Goal: Task Accomplishment & Management: Use online tool/utility

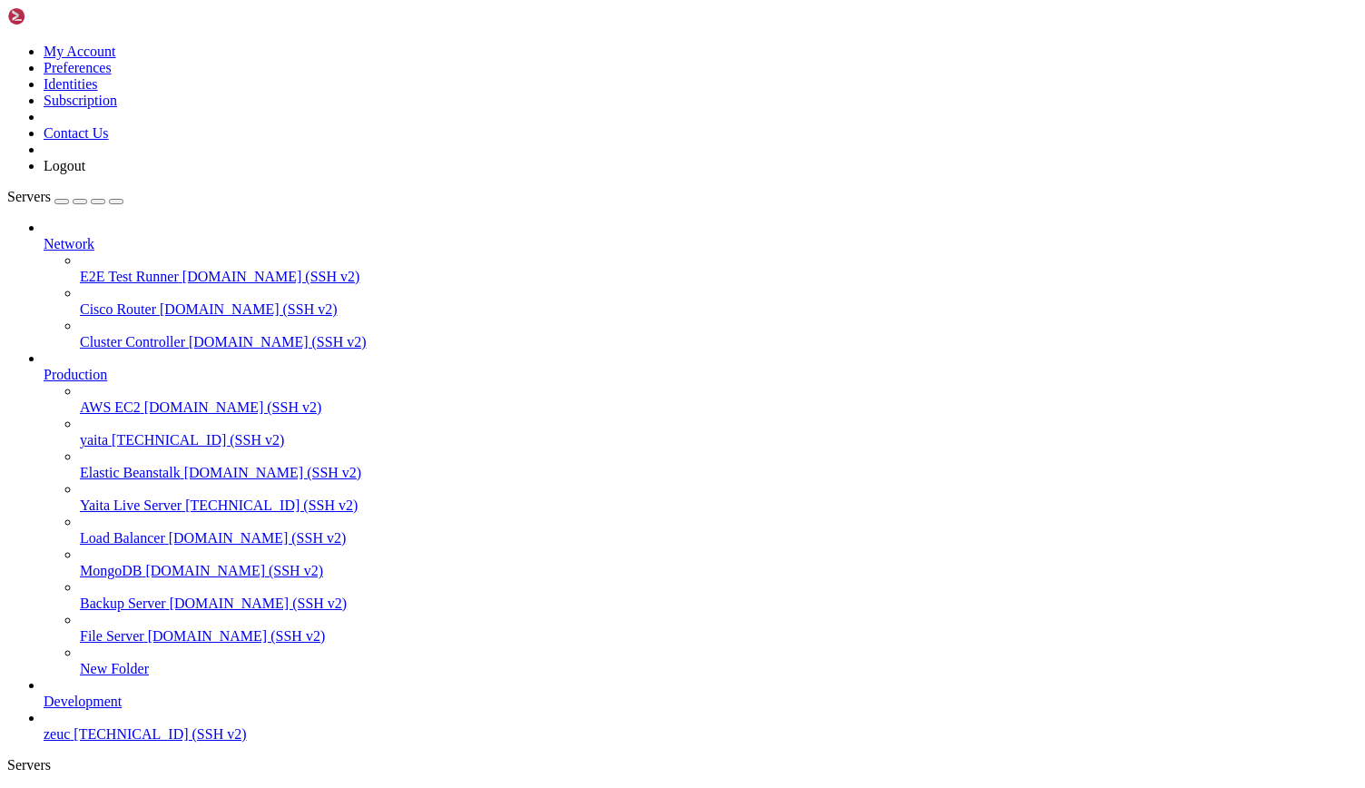
scroll to position [8, 2]
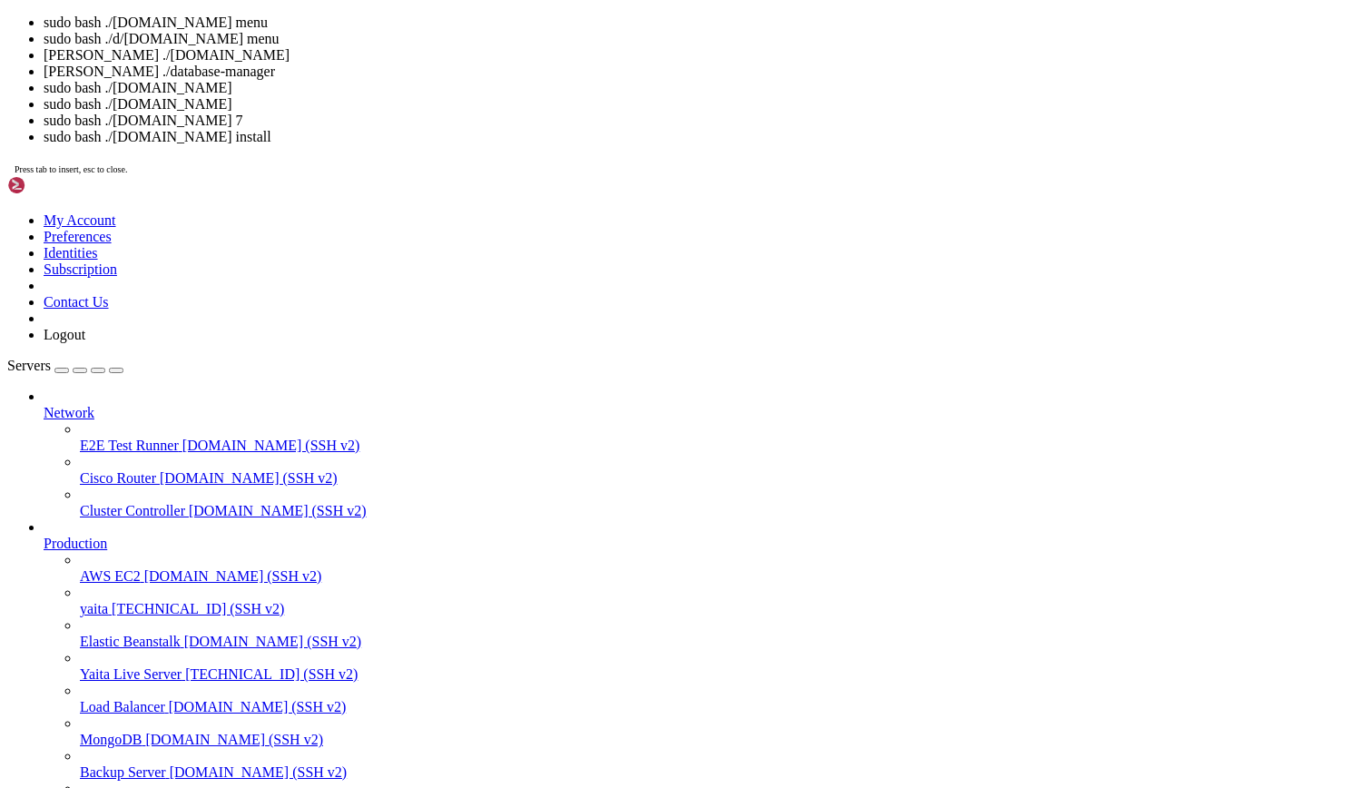
drag, startPoint x: 358, startPoint y: 1726, endPoint x: 649, endPoint y: 1727, distance: 290.4
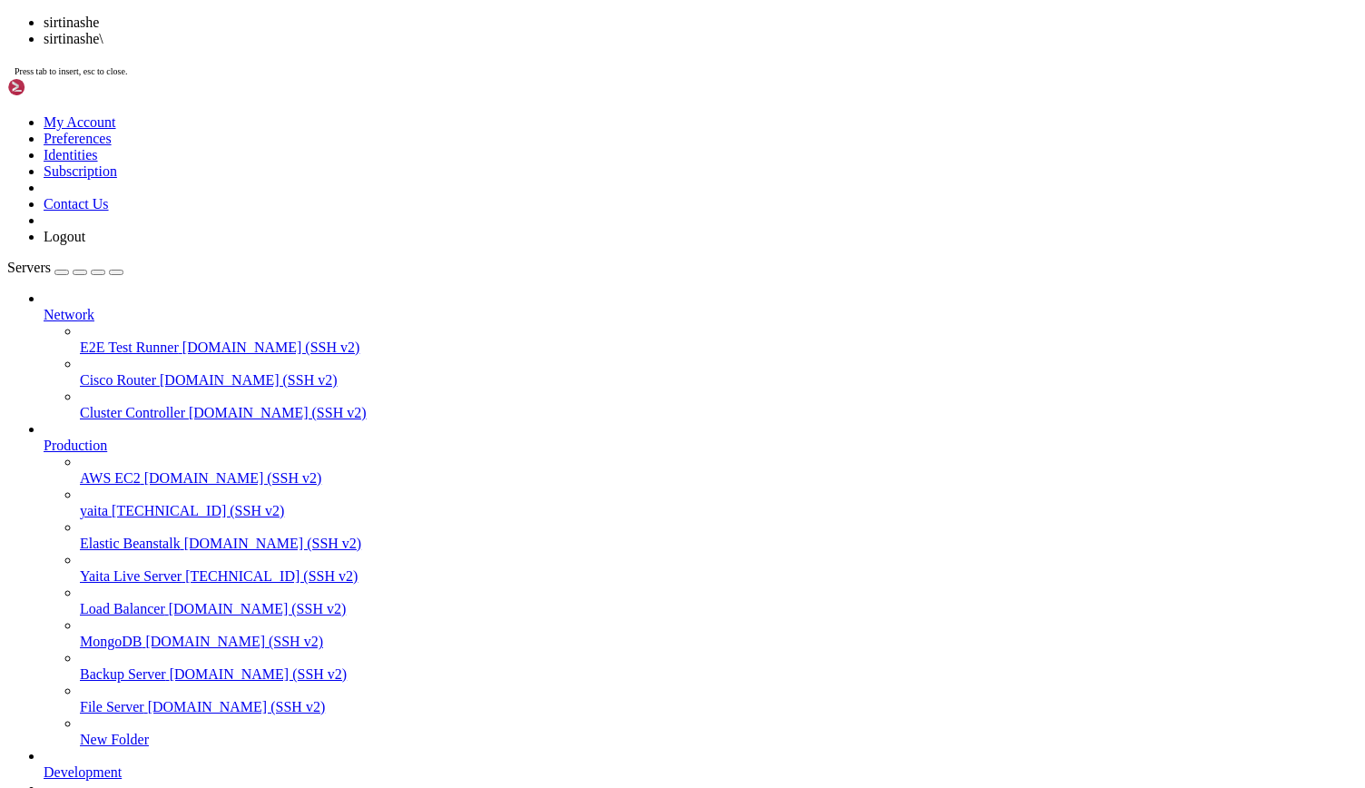
scroll to position [36440, 0]
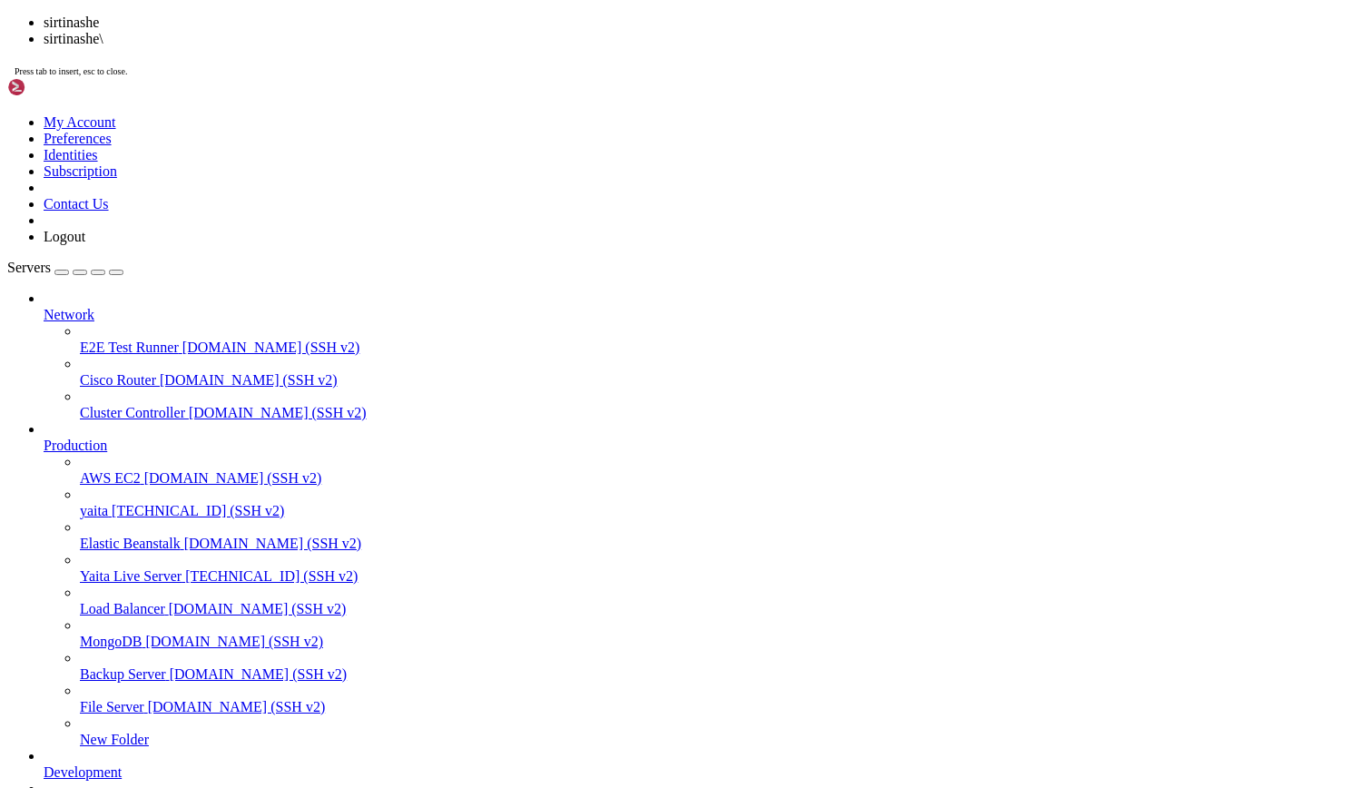
scroll to position [36749, 0]
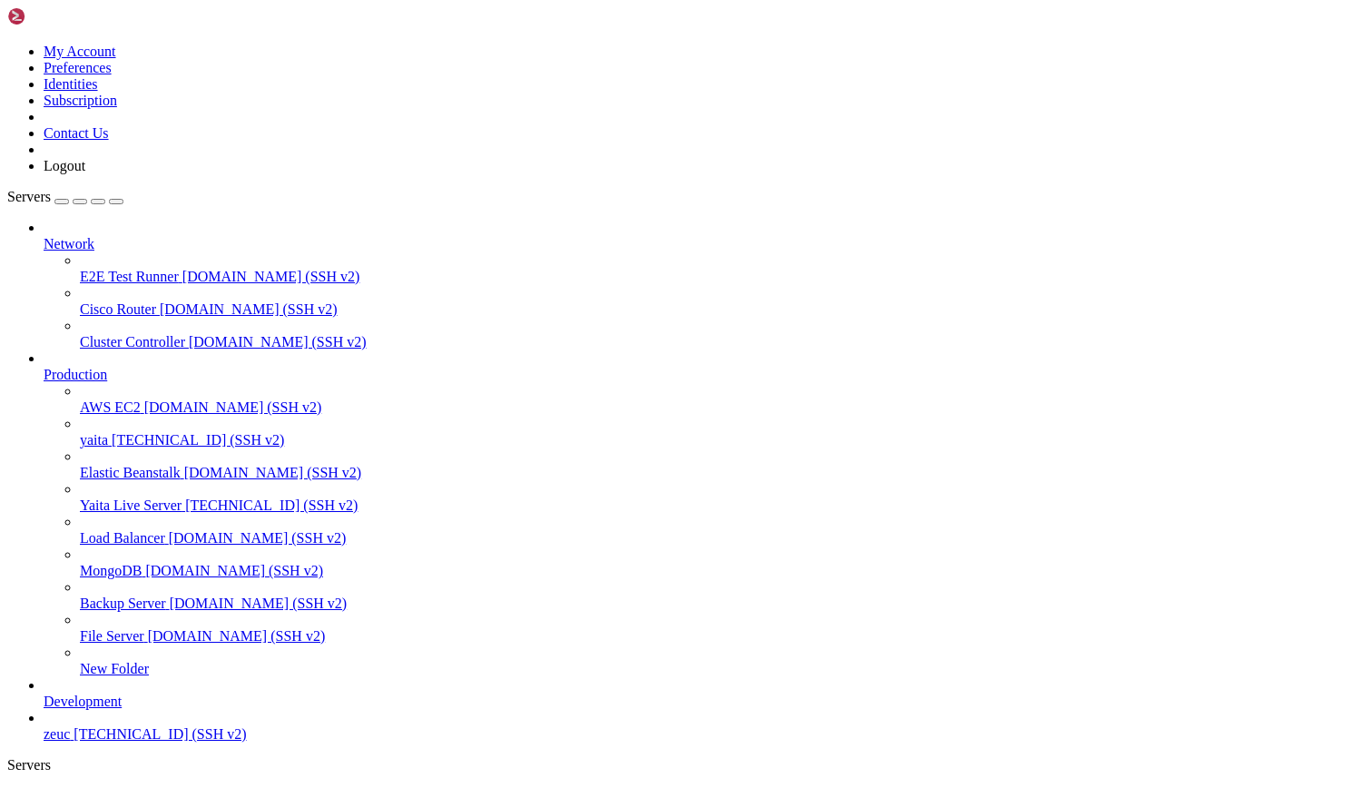
drag, startPoint x: 11, startPoint y: 1510, endPoint x: 506, endPoint y: 1752, distance: 551.2
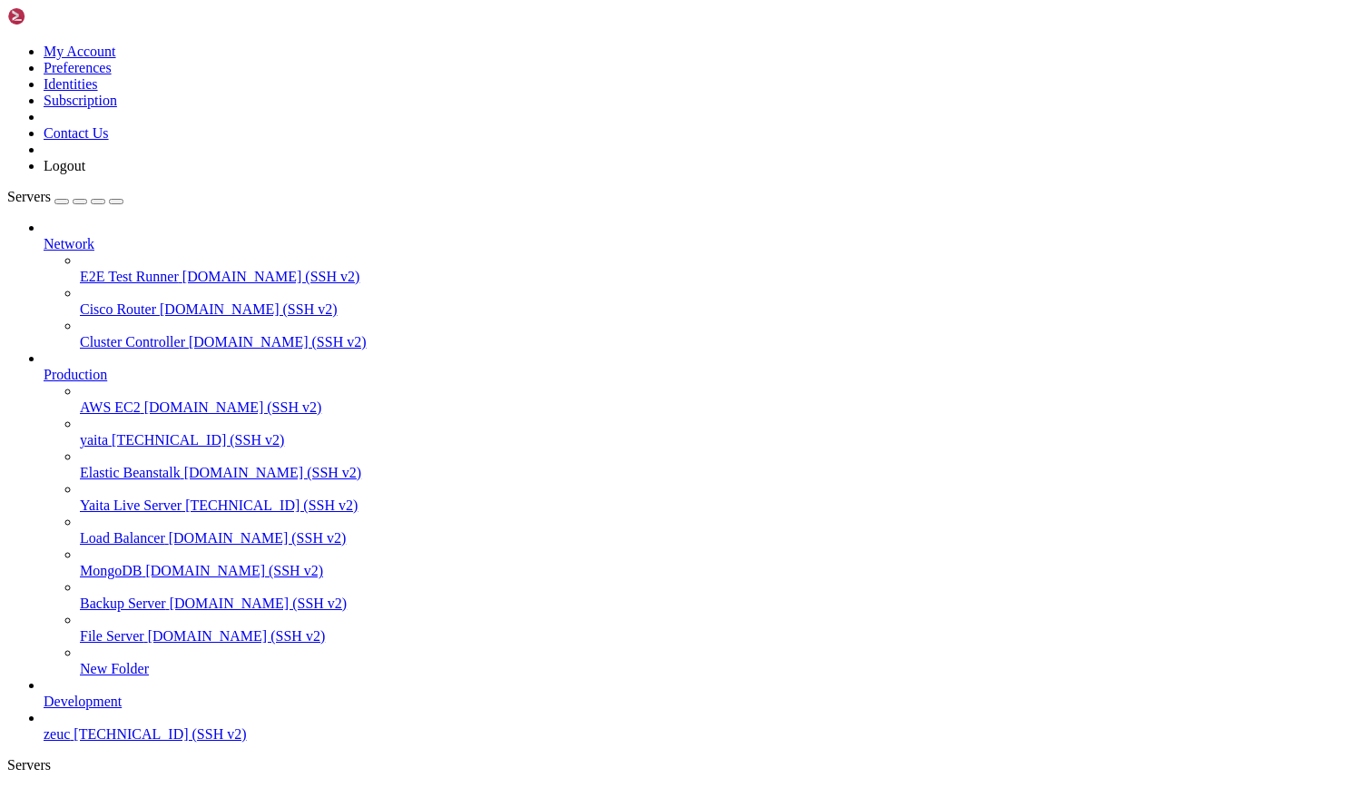
drag, startPoint x: 358, startPoint y: 1508, endPoint x: 396, endPoint y: 1776, distance: 270.3
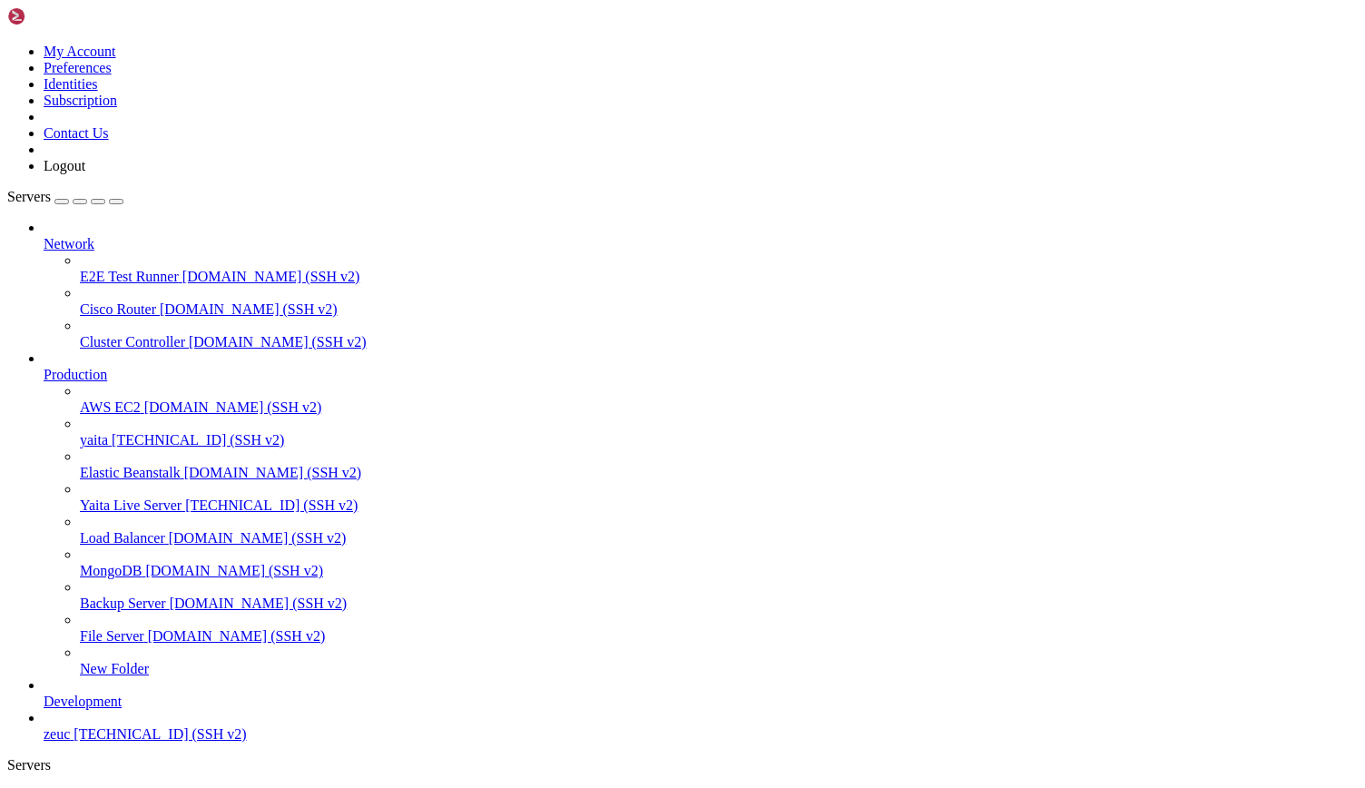
scroll to position [36949, 0]
drag, startPoint x: 359, startPoint y: 1752, endPoint x: 388, endPoint y: 1774, distance: 36.1
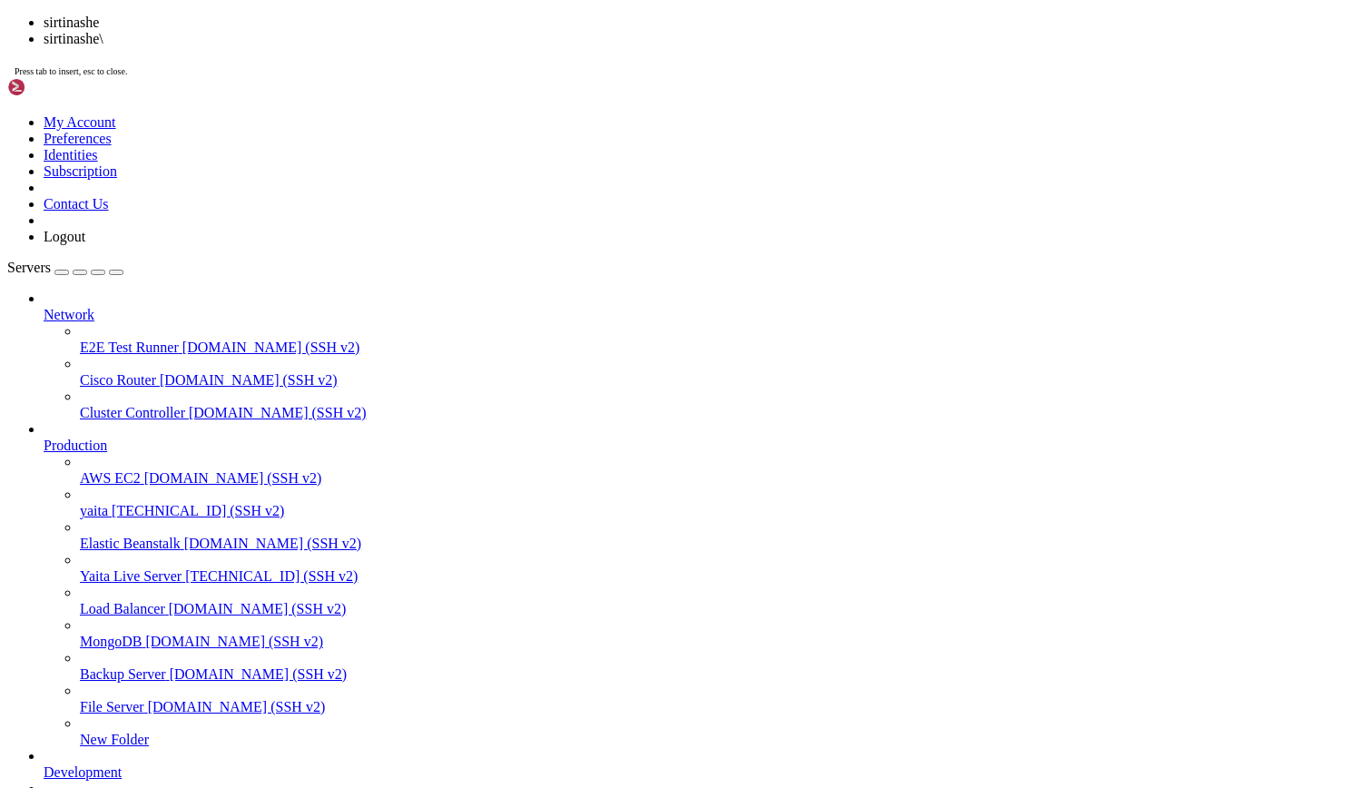
scroll to position [37258, 0]
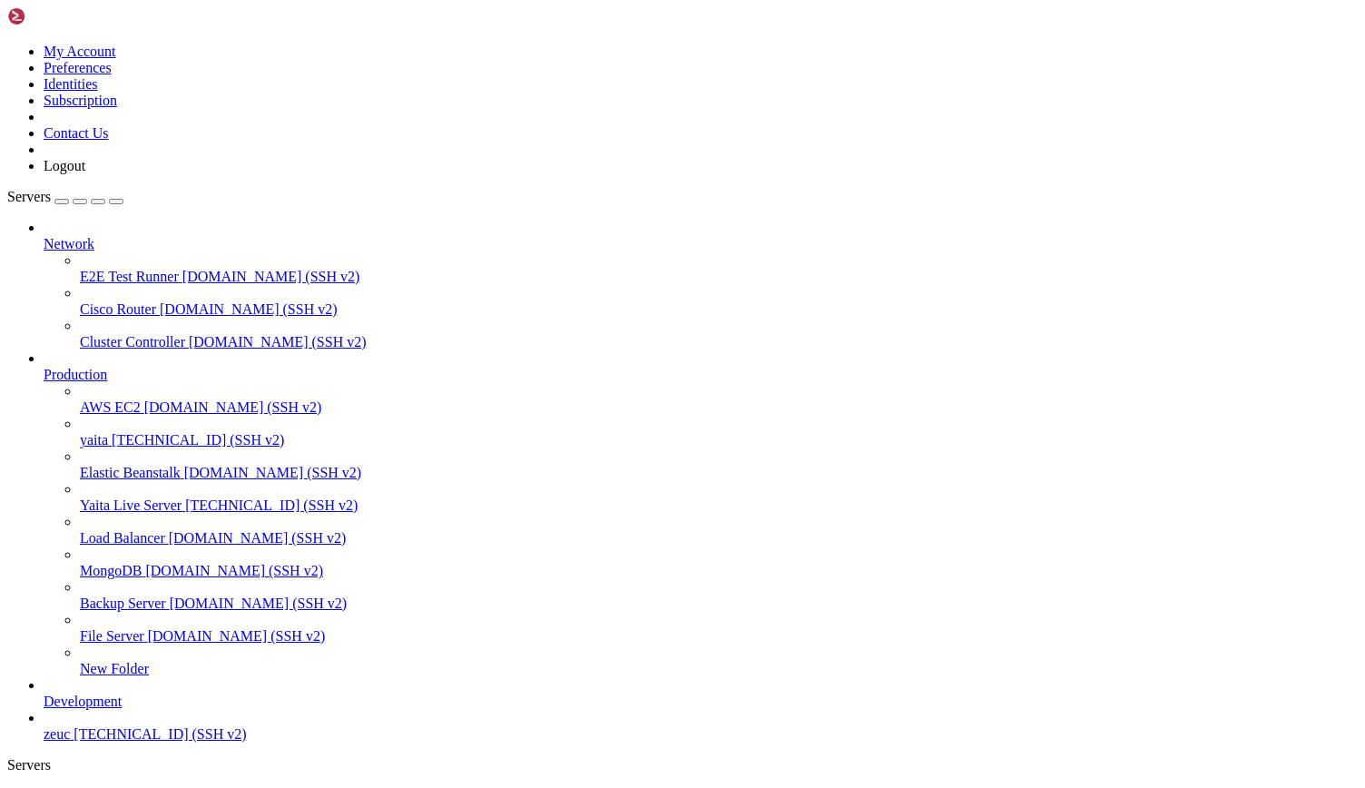
scroll to position [37937, 0]
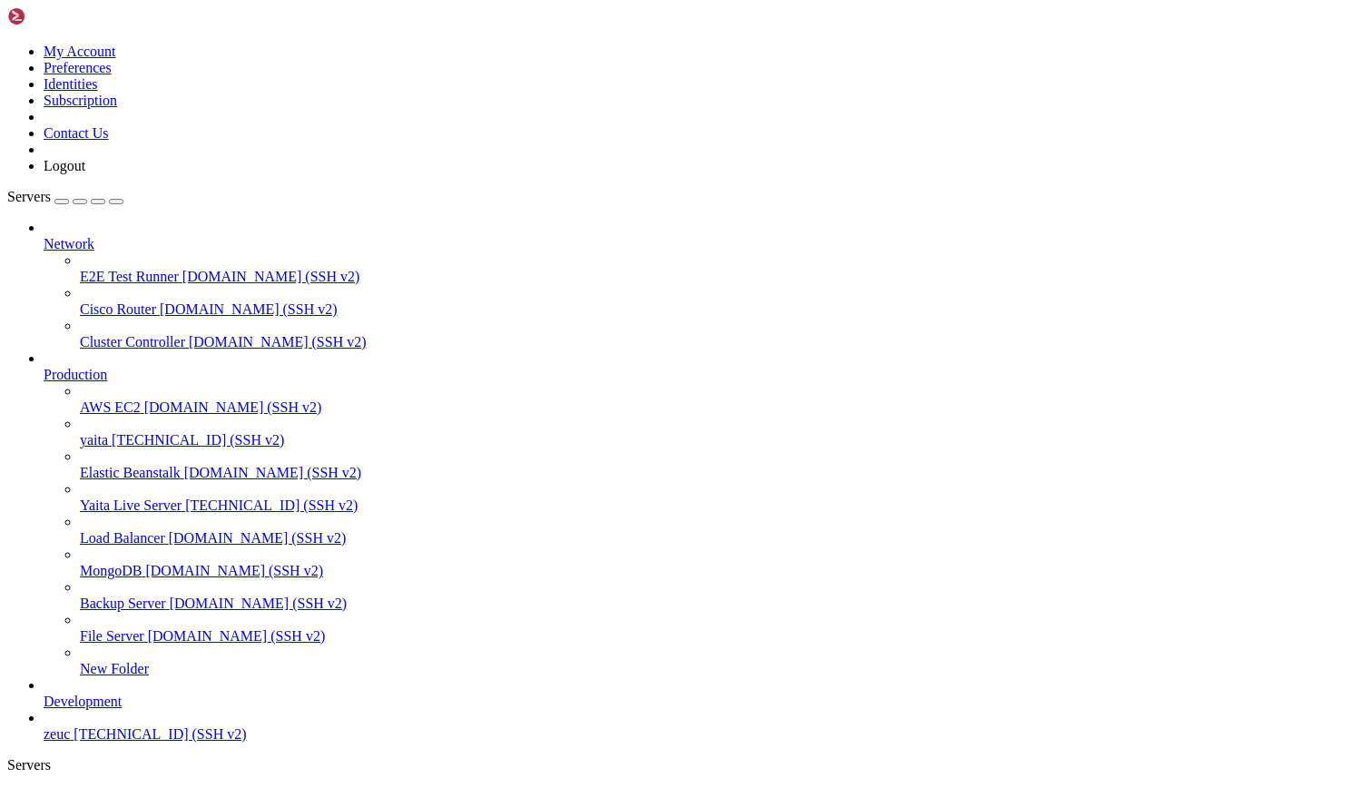
type input "/etc/nginx/sites-enabled"
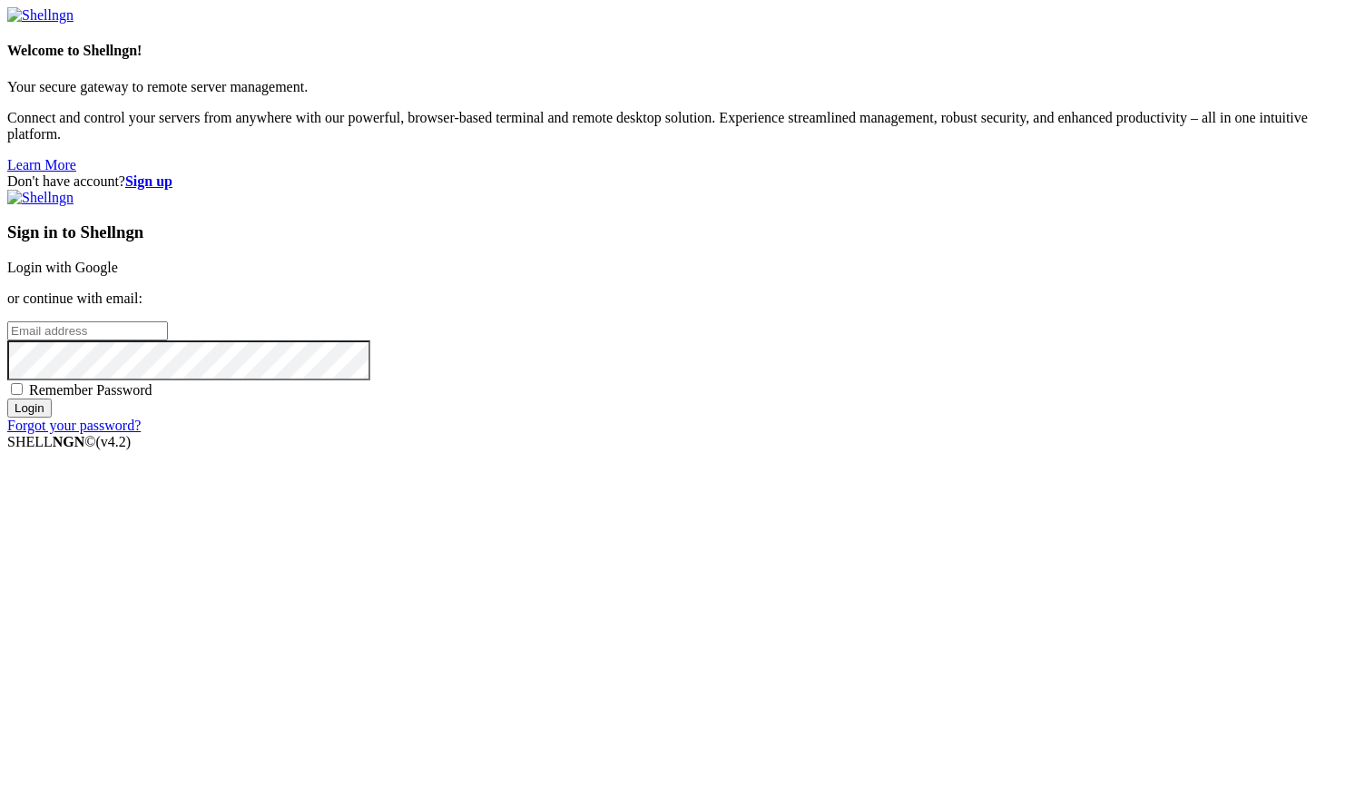
click at [118, 275] on link "Login with Google" at bounding box center [62, 267] width 111 height 15
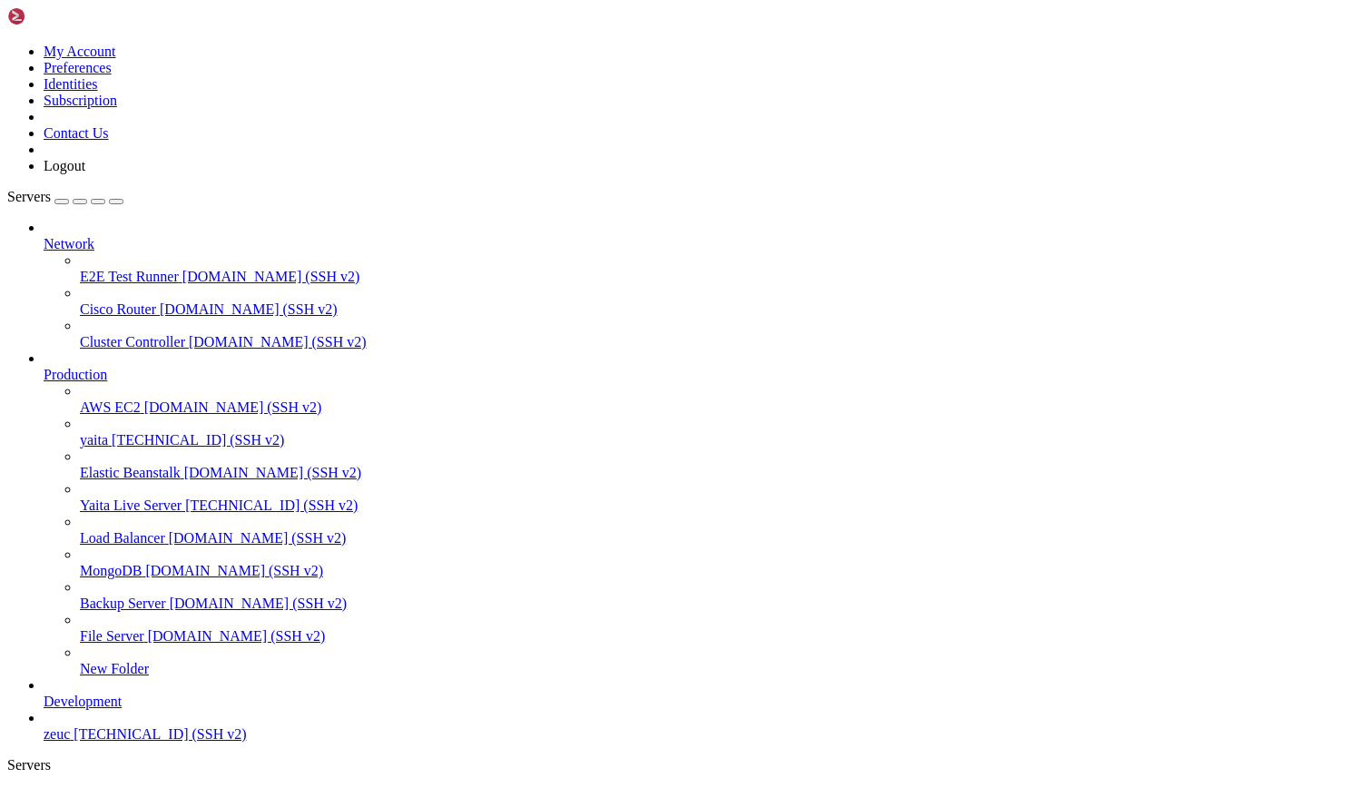
scroll to position [38029, 0]
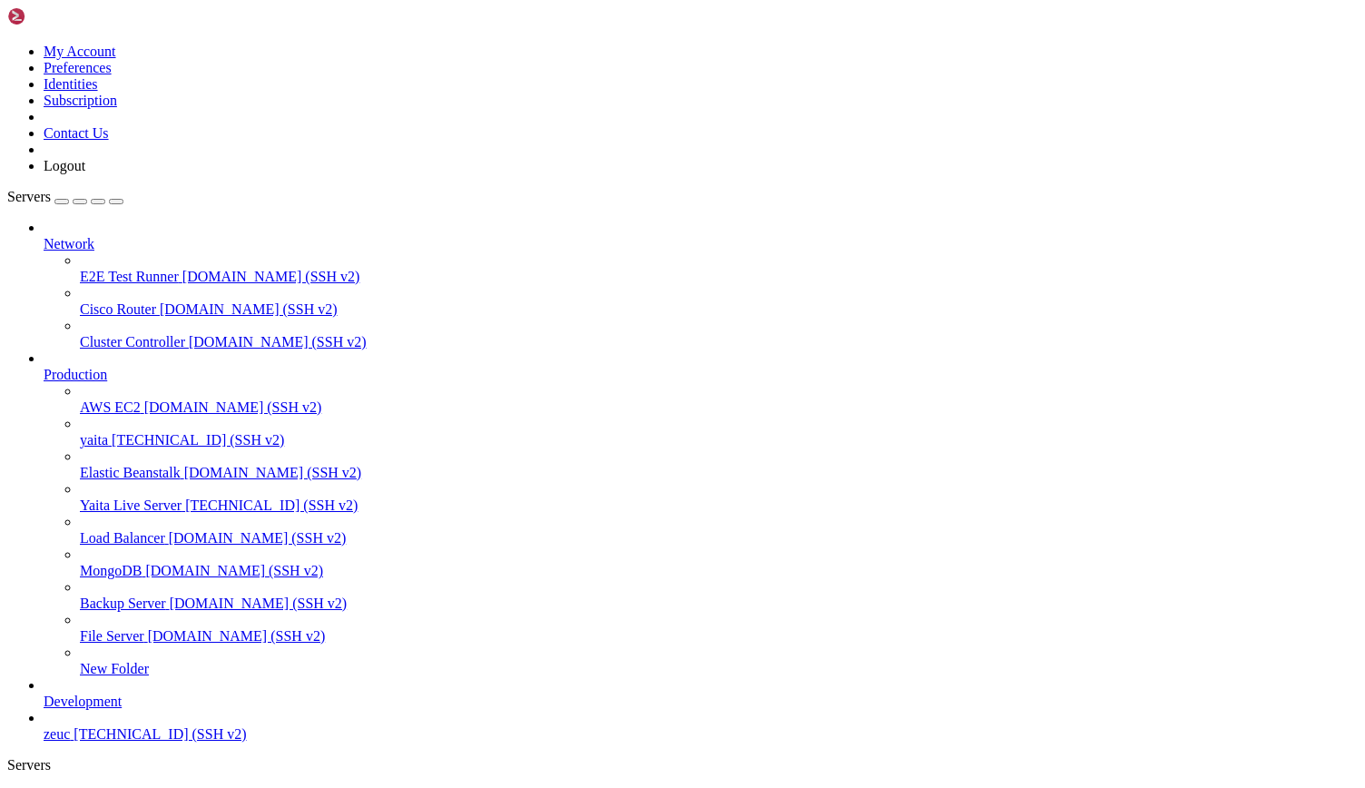
scroll to position [0, 0]
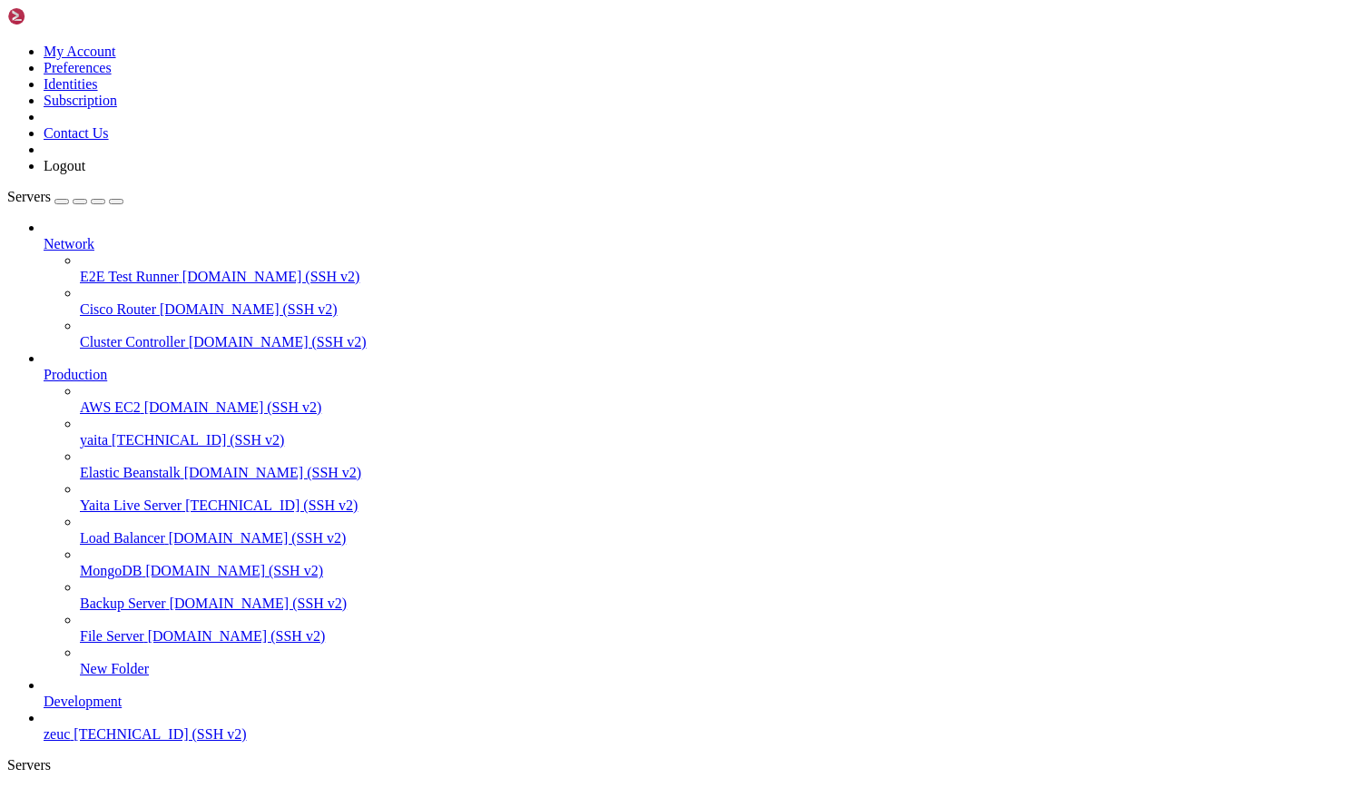
drag, startPoint x: 359, startPoint y: 1305, endPoint x: 370, endPoint y: 1306, distance: 10.9
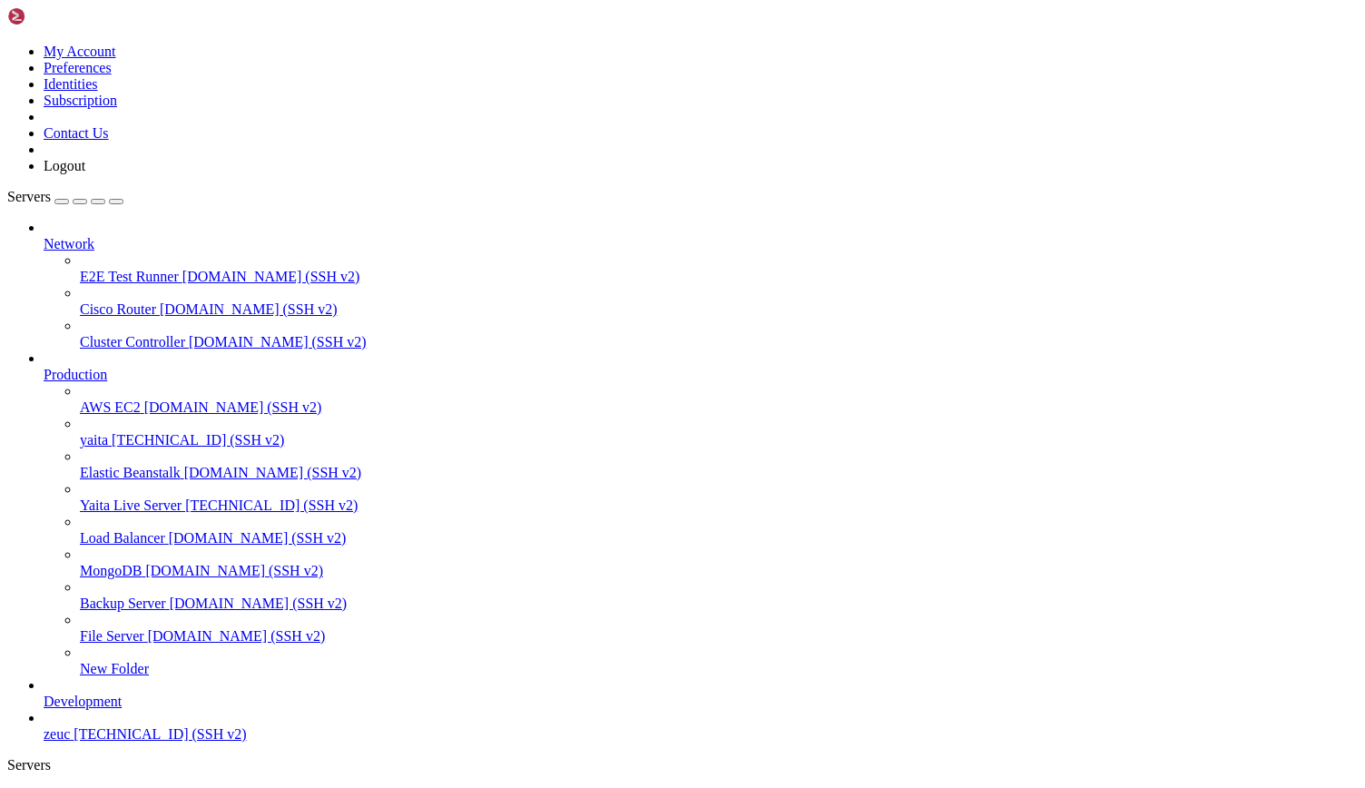
type input "/etc/nginx/conf.d"
type textarea "} }"
